Goal: Task Accomplishment & Management: Manage account settings

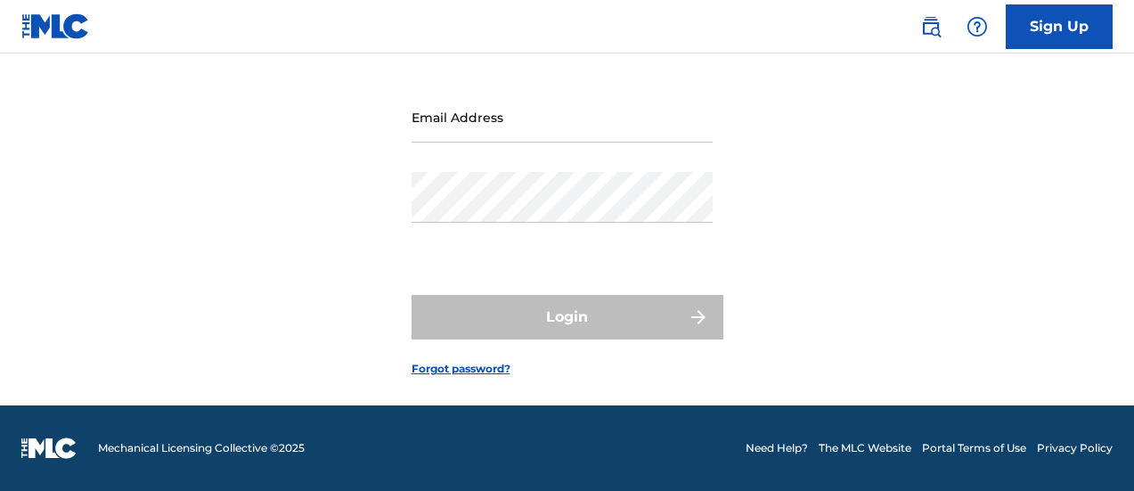
scroll to position [168, 0]
click at [527, 120] on input "Email Address" at bounding box center [561, 117] width 301 height 51
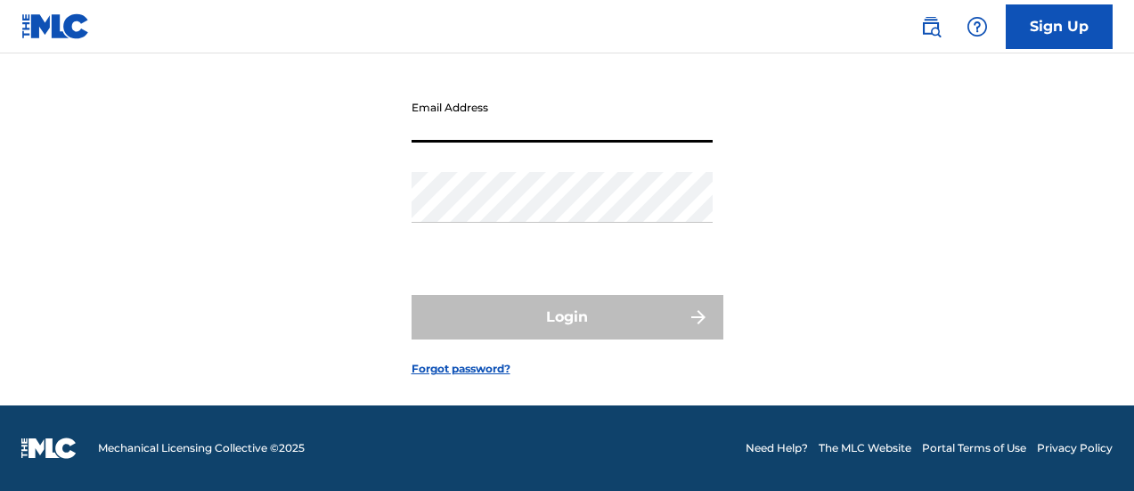
type input "[EMAIL_ADDRESS][DOMAIN_NAME]"
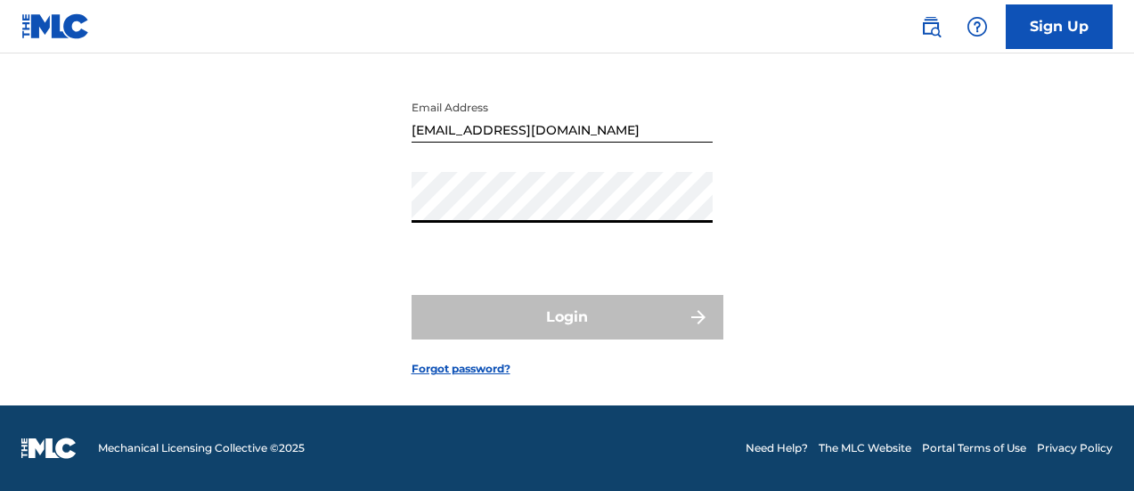
click at [865, 159] on div "Login to The MLC Portal Email Address [EMAIL_ADDRESS][DOMAIN_NAME] Password Log…" at bounding box center [567, 183] width 1134 height 444
click at [831, 129] on div "Login to The MLC Portal Email Address [EMAIL_ADDRESS][DOMAIN_NAME] Password Log…" at bounding box center [567, 183] width 1134 height 444
click at [651, 126] on input "[EMAIL_ADDRESS][DOMAIN_NAME]" at bounding box center [561, 117] width 301 height 51
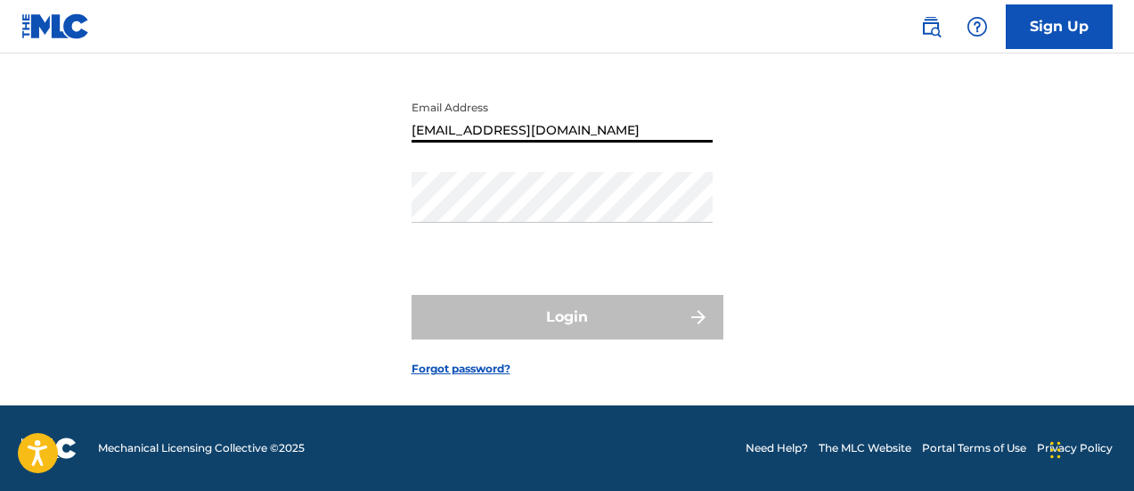
click at [651, 126] on input "[EMAIL_ADDRESS][DOMAIN_NAME]" at bounding box center [561, 117] width 301 height 51
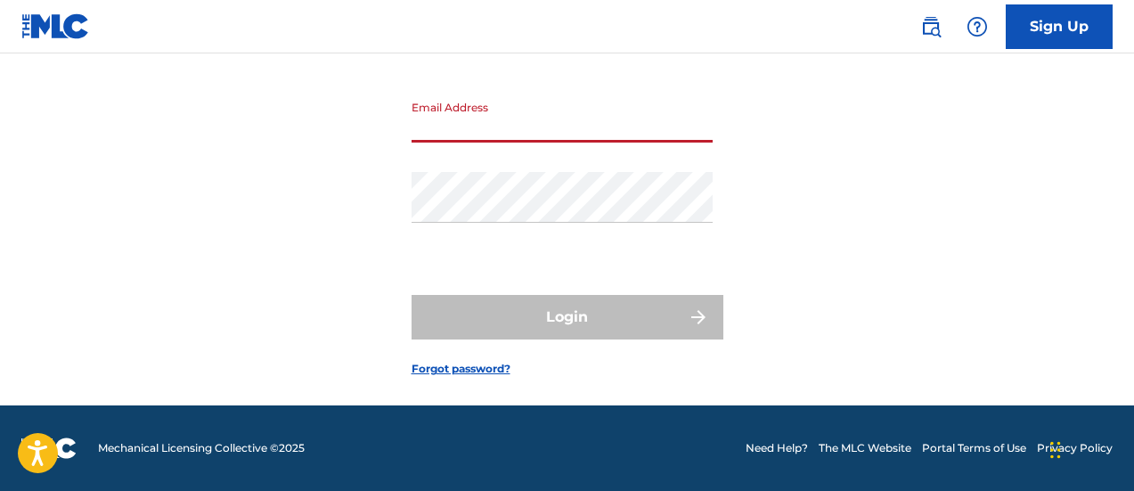
click at [534, 129] on input "Email Address" at bounding box center [561, 117] width 301 height 51
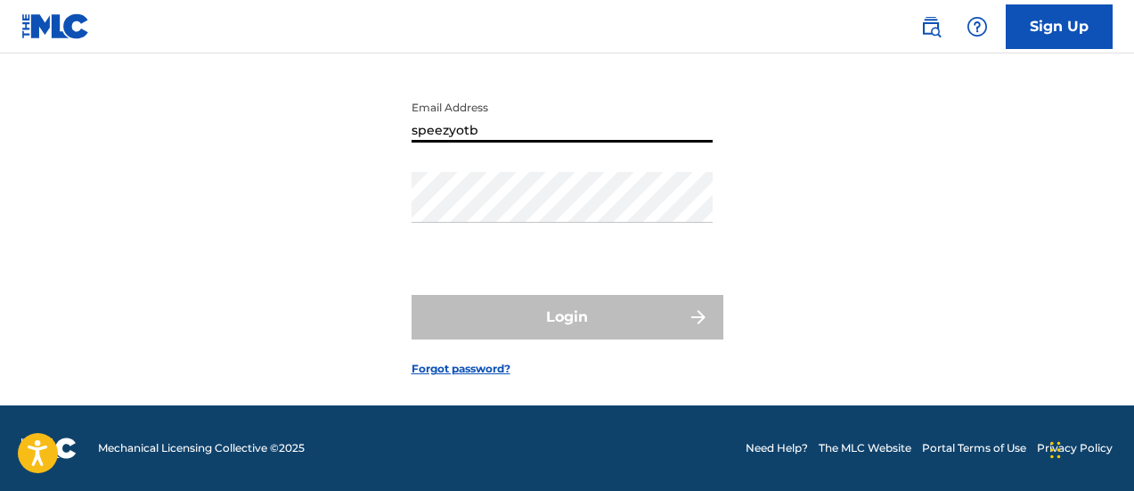
type input "[EMAIL_ADDRESS][DOMAIN_NAME]"
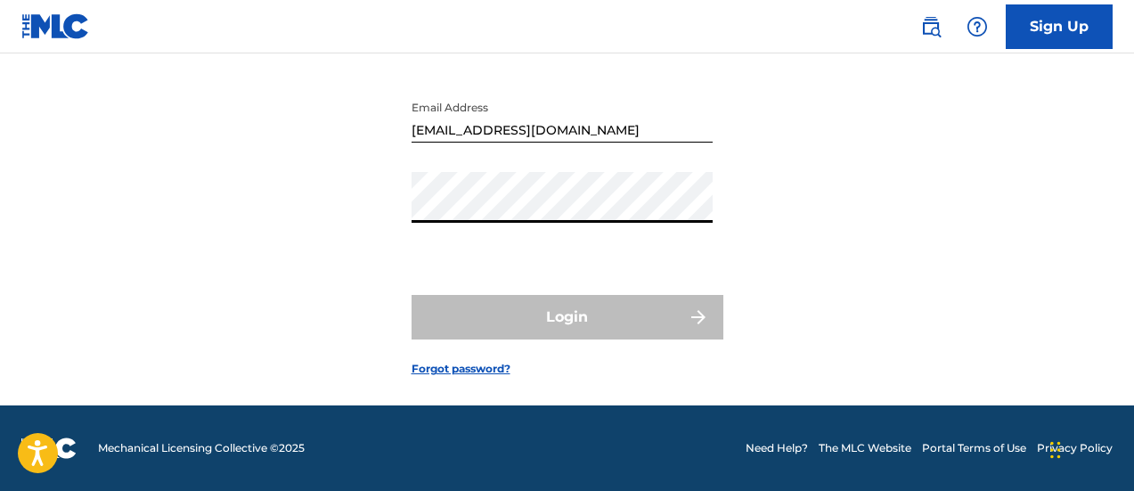
click at [761, 174] on div "Login to The MLC Portal Email Address [EMAIL_ADDRESS][DOMAIN_NAME] Password Log…" at bounding box center [567, 183] width 1134 height 444
click at [669, 123] on input "[EMAIL_ADDRESS][DOMAIN_NAME]" at bounding box center [561, 117] width 301 height 51
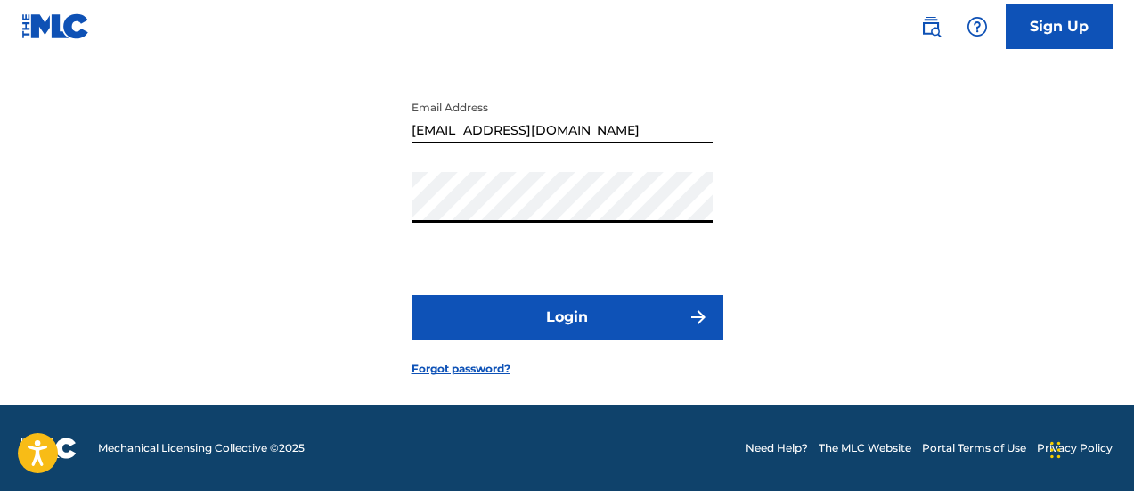
click at [411, 295] on button "Login" at bounding box center [567, 317] width 312 height 45
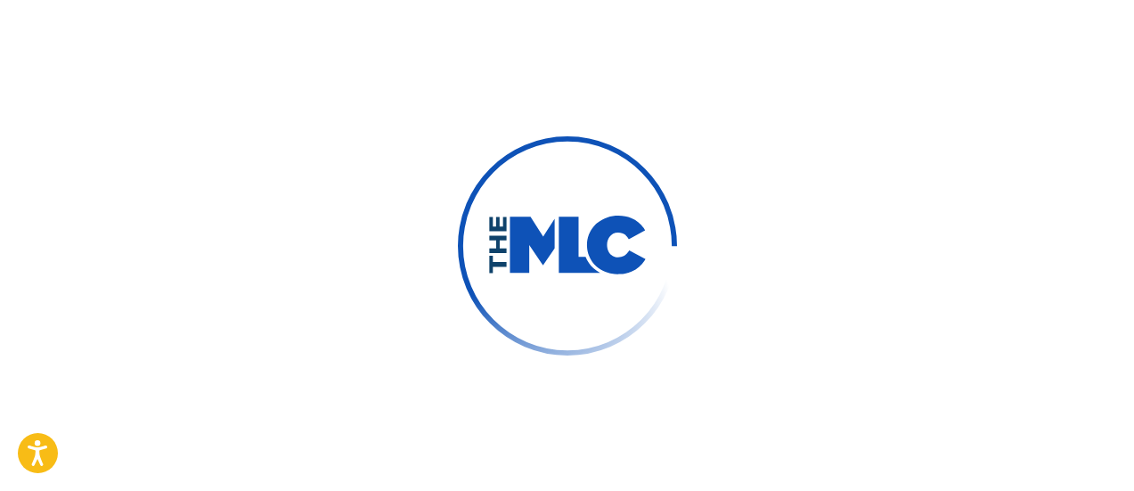
scroll to position [174, 0]
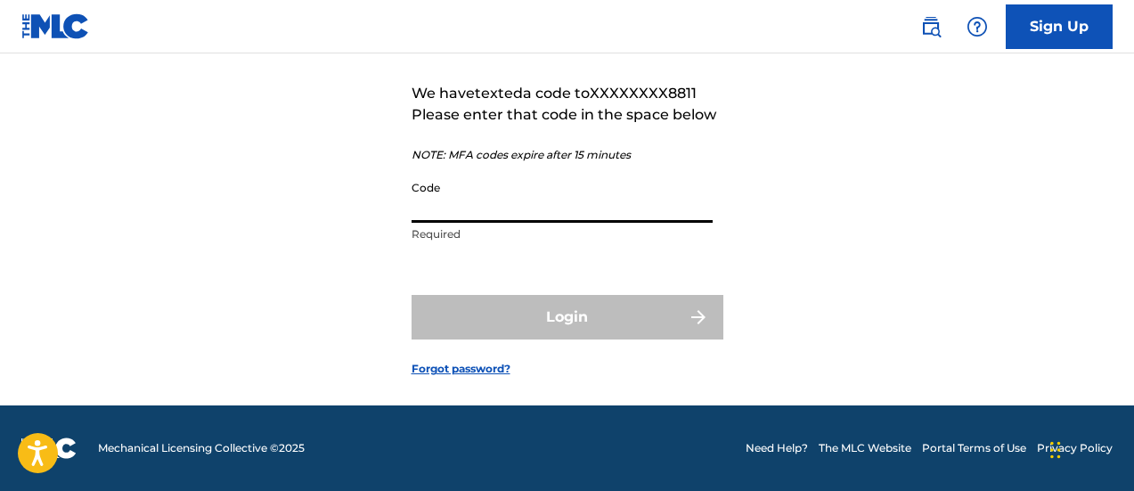
click at [480, 207] on input "Code" at bounding box center [561, 197] width 301 height 51
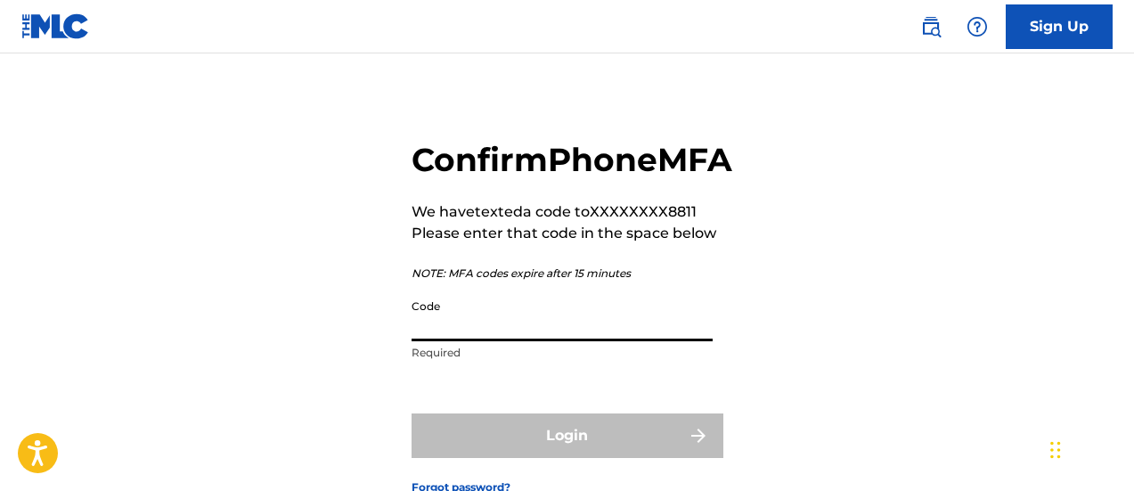
scroll to position [0, 0]
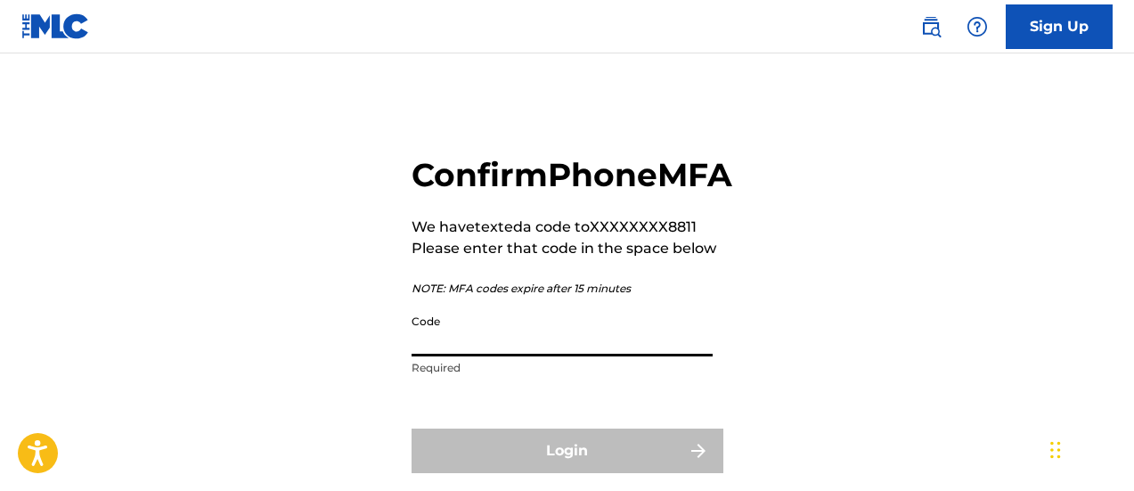
click at [528, 356] on input "Code" at bounding box center [561, 330] width 301 height 51
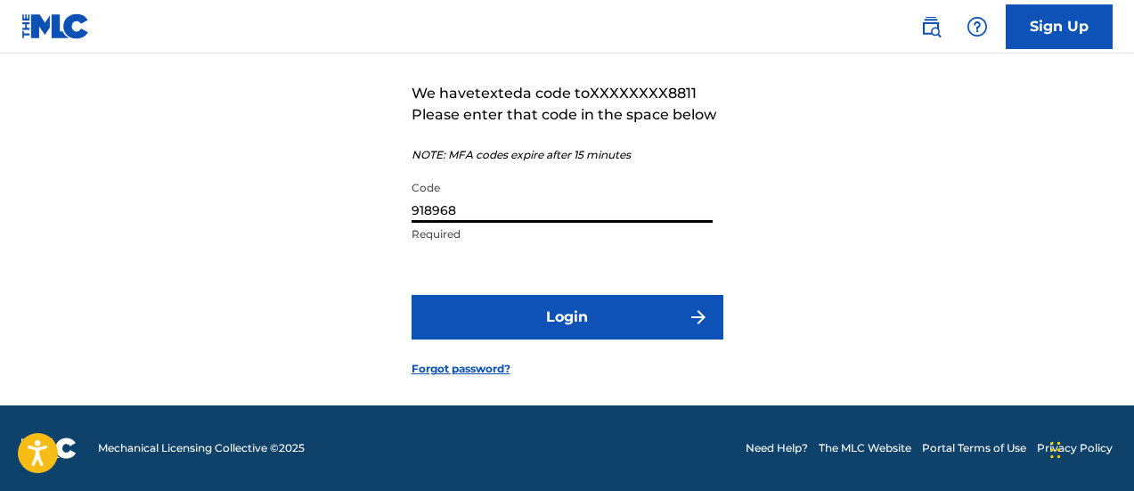
type input "918968"
click at [411, 295] on button "Login" at bounding box center [567, 317] width 312 height 45
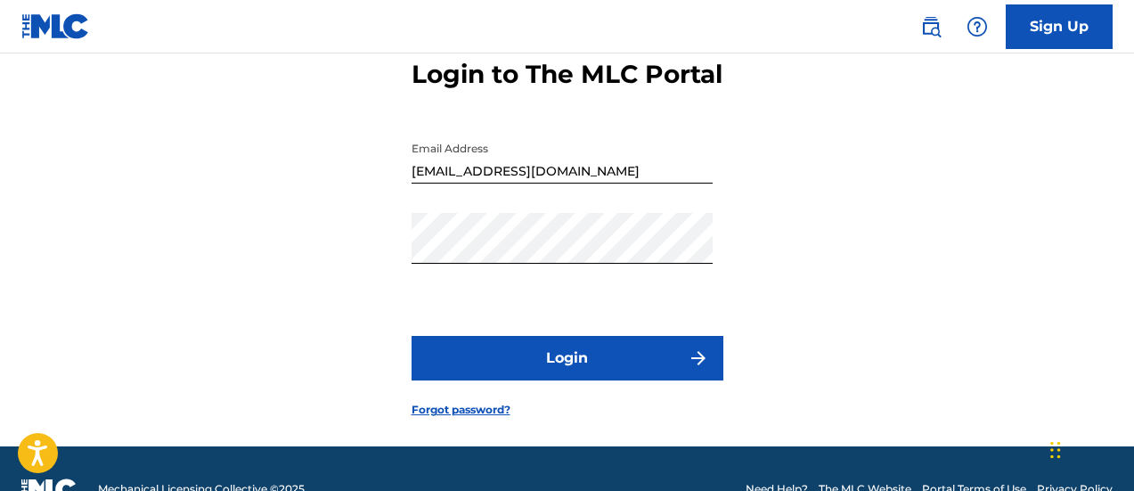
scroll to position [142, 0]
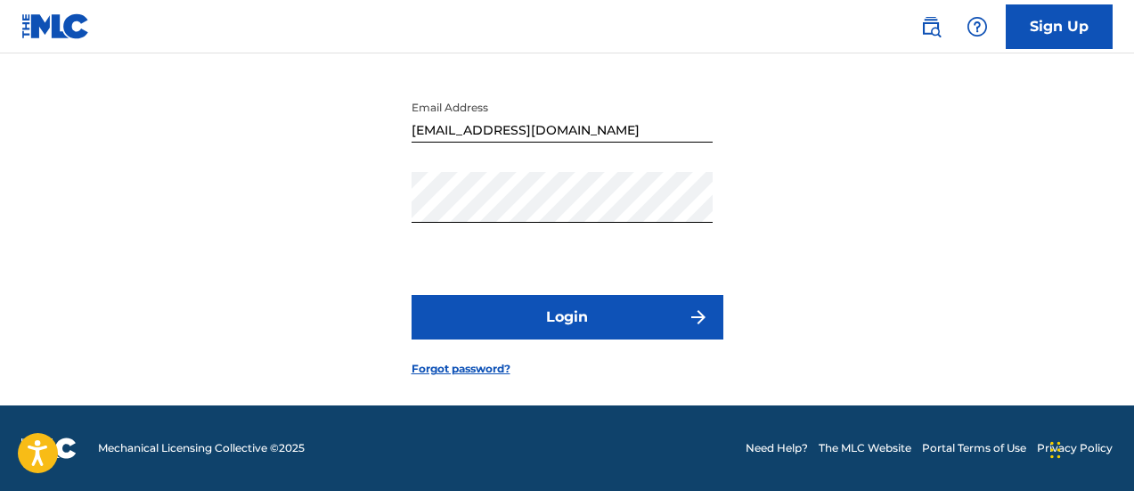
click at [582, 339] on button "Login" at bounding box center [567, 317] width 312 height 45
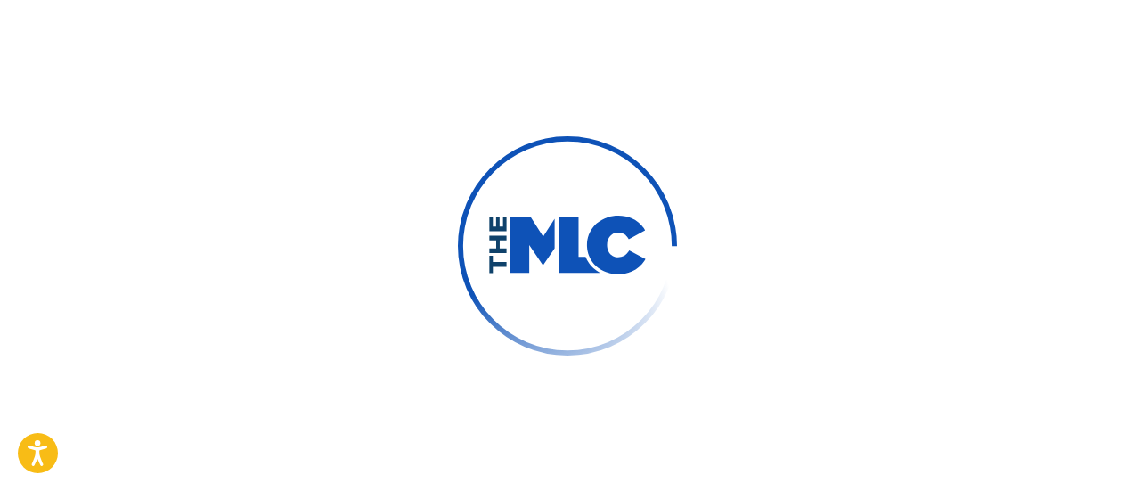
scroll to position [148, 0]
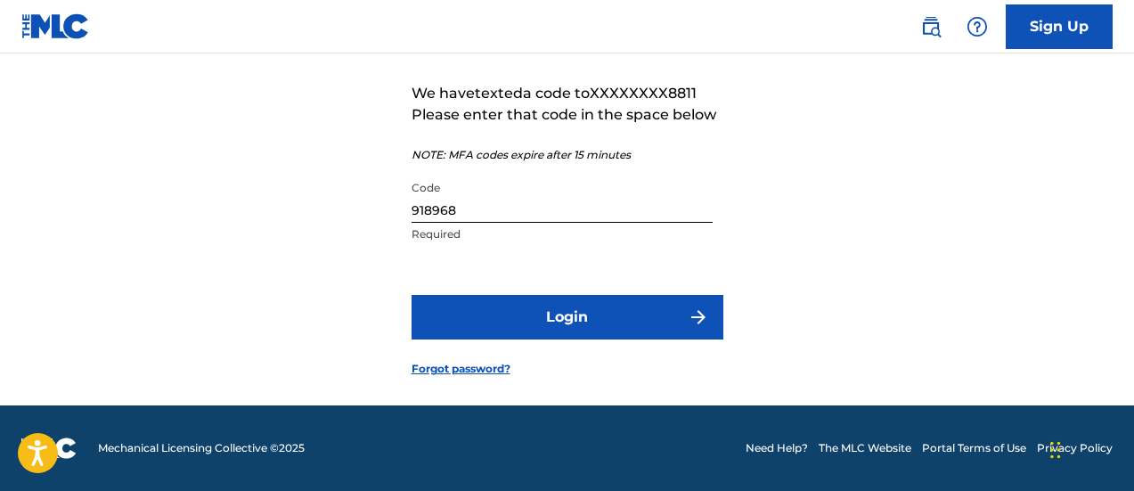
click at [512, 223] on input "918968" at bounding box center [561, 197] width 301 height 51
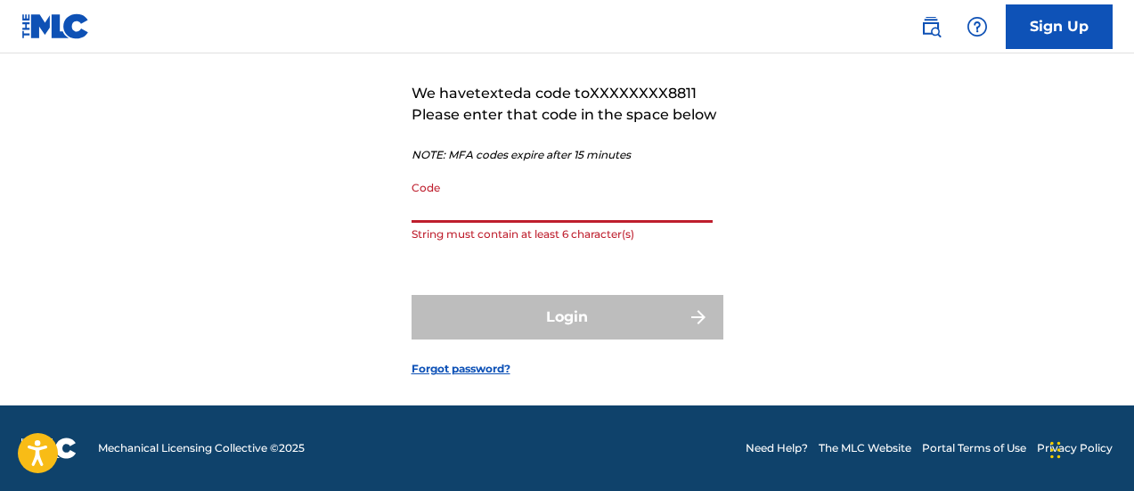
type input "4"
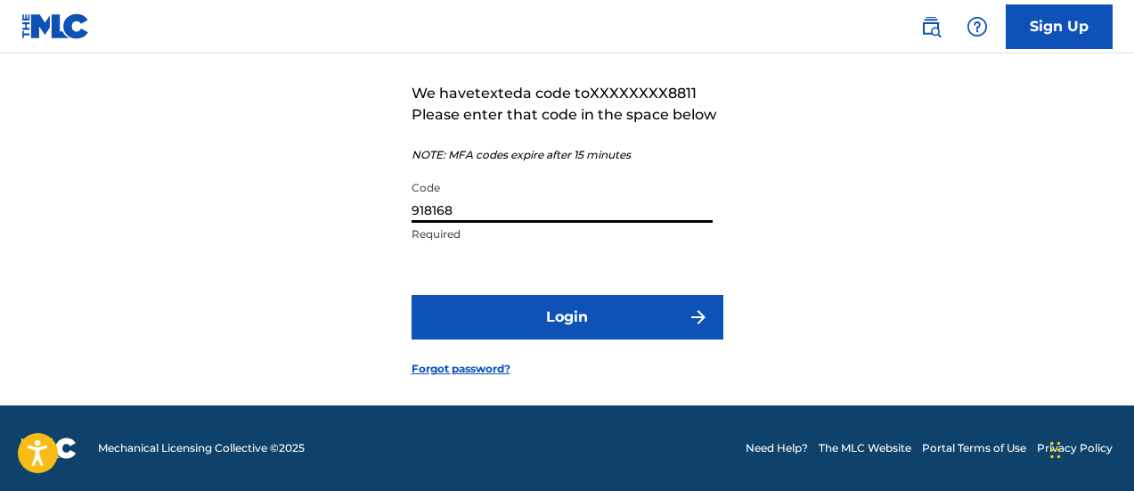
type input "918168"
click at [411, 295] on button "Login" at bounding box center [567, 317] width 312 height 45
